Goal: Register for event/course

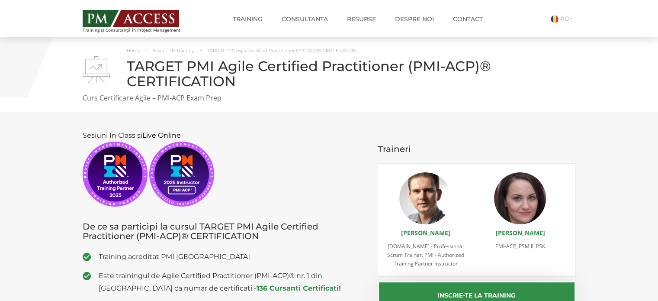
click at [152, 16] on img at bounding box center [131, 18] width 96 height 17
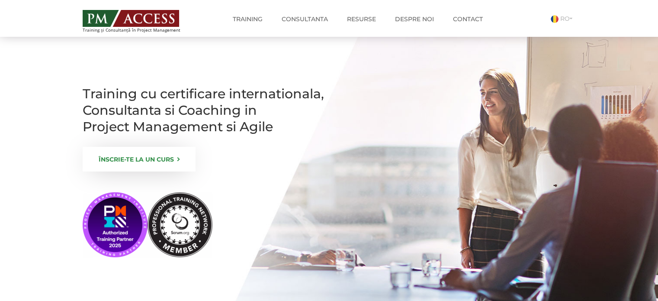
click at [138, 171] on link "ÎNSCRIE-TE LA UN CURS" at bounding box center [139, 159] width 113 height 25
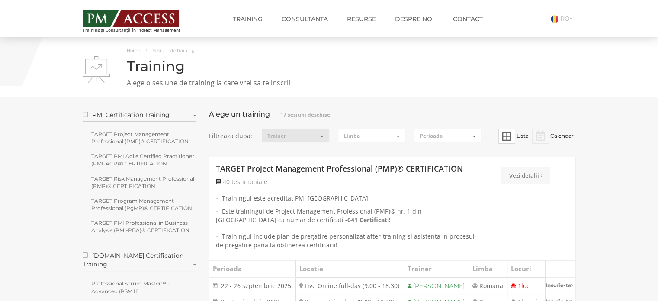
click at [312, 139] on button "Trainer" at bounding box center [295, 135] width 67 height 13
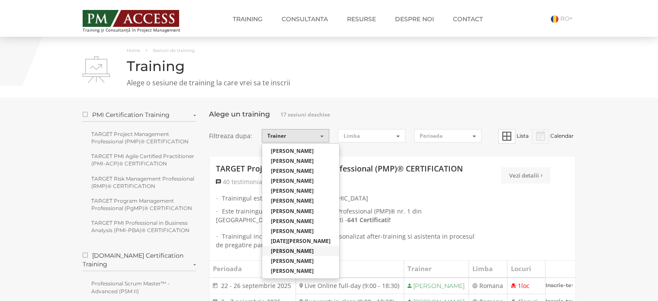
click at [309, 251] on link "[PERSON_NAME]" at bounding box center [300, 251] width 77 height 10
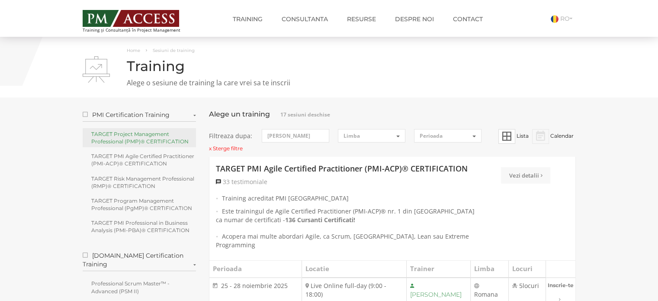
click at [158, 135] on link "TARGET Project Management Professional (PMP)® CERTIFICATION" at bounding box center [140, 137] width 114 height 19
click at [160, 138] on link "TARGET Project Management Professional (PMP)® CERTIFICATION" at bounding box center [140, 137] width 114 height 19
